Goal: Task Accomplishment & Management: Manage account settings

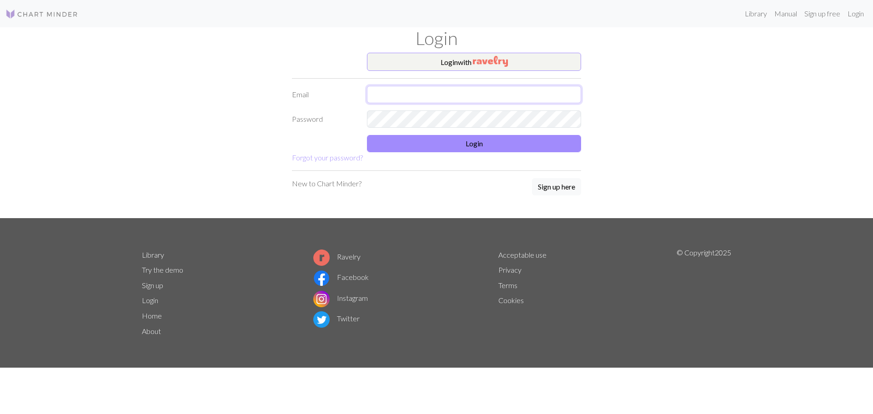
click at [459, 101] on input "text" at bounding box center [474, 94] width 214 height 17
type input "[EMAIL_ADDRESS][DOMAIN_NAME]"
click at [494, 143] on button "Login" at bounding box center [474, 143] width 214 height 17
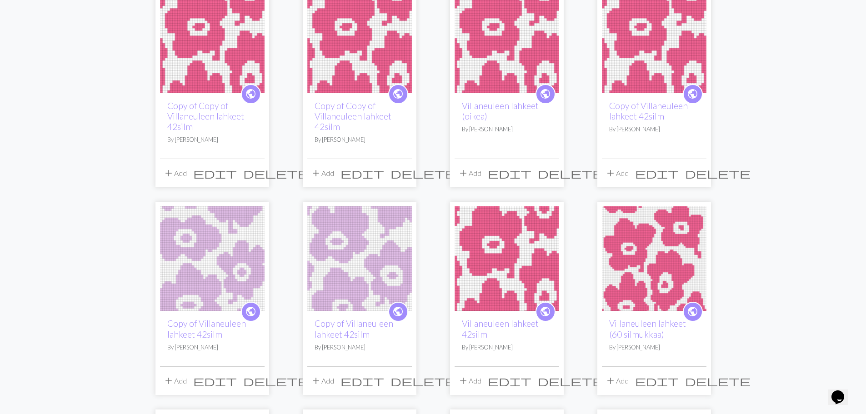
scroll to position [136, 0]
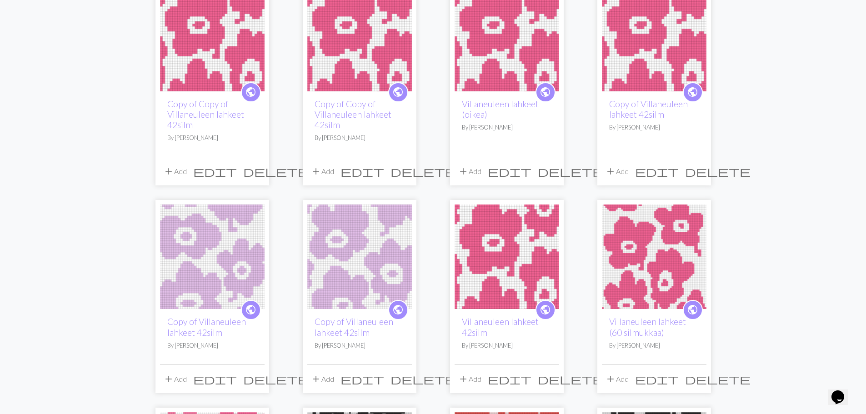
click at [358, 247] on img at bounding box center [359, 257] width 105 height 105
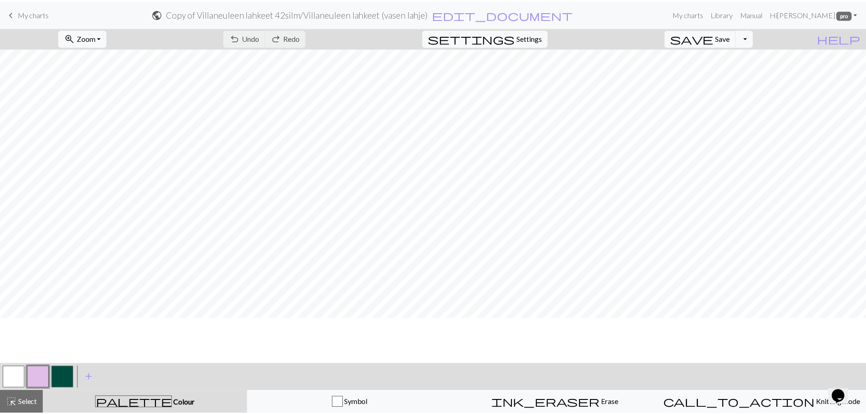
scroll to position [232, 0]
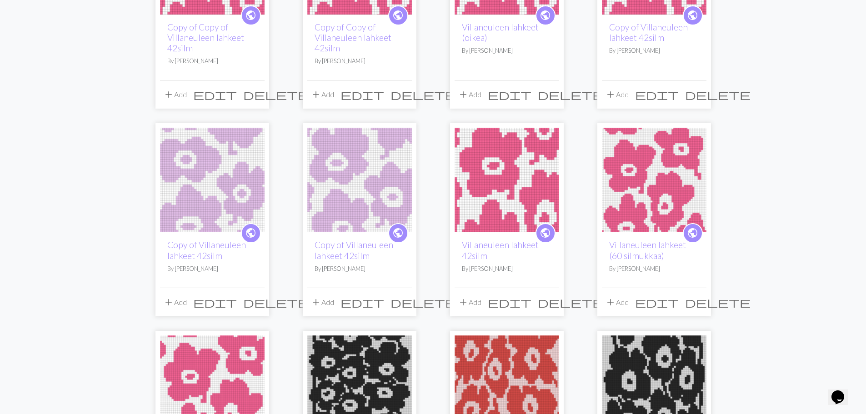
scroll to position [227, 0]
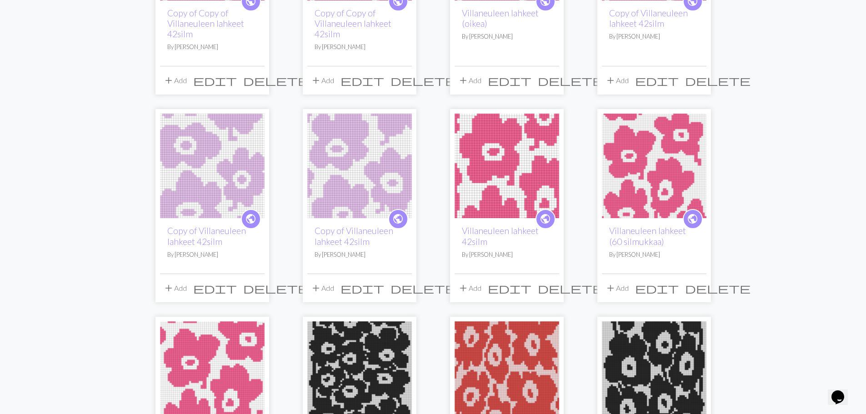
click at [640, 168] on img at bounding box center [654, 166] width 105 height 105
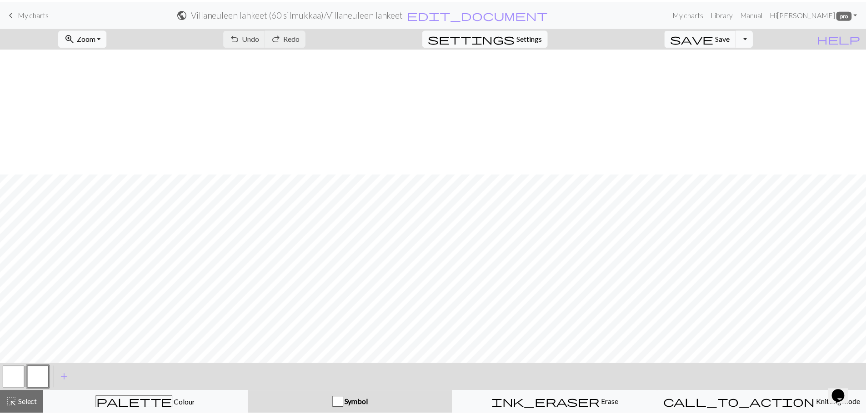
scroll to position [368, 0]
click at [38, 16] on span "My charts" at bounding box center [33, 13] width 31 height 9
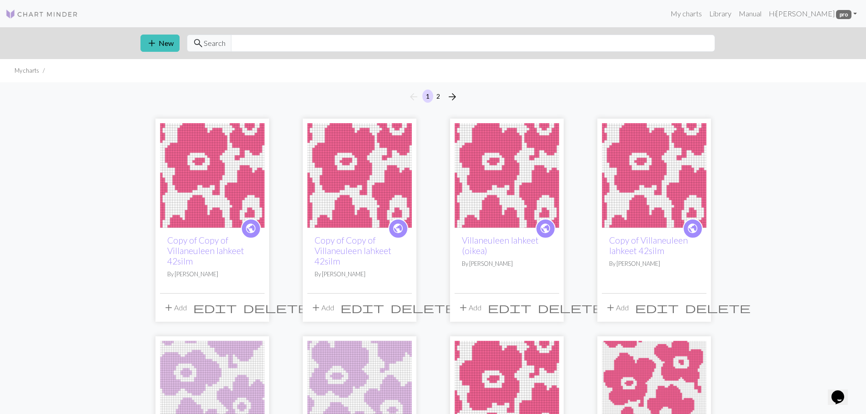
scroll to position [318, 0]
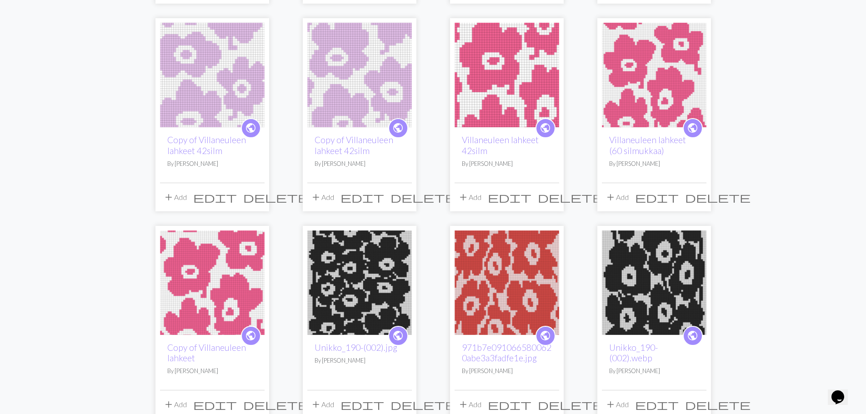
click at [497, 148] on h2 "Villaneuleen lahkeet 42silm" at bounding box center [507, 145] width 90 height 21
click at [514, 140] on link "Villaneuleen lahkeet 42silm" at bounding box center [500, 145] width 77 height 21
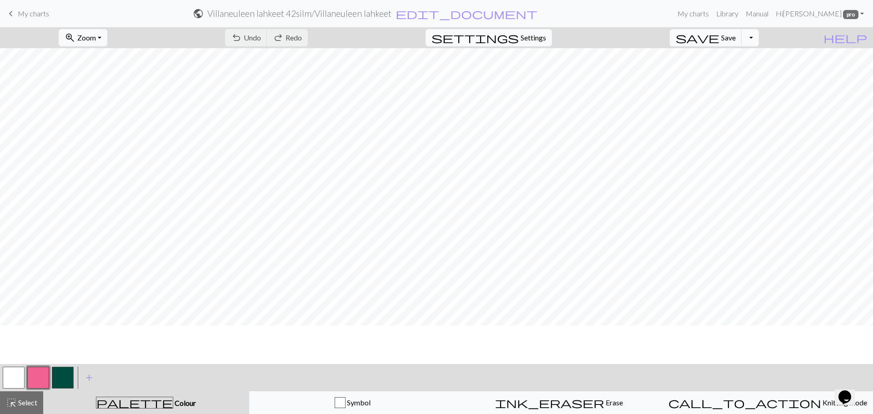
scroll to position [323, 0]
